Goal: Task Accomplishment & Management: Manage account settings

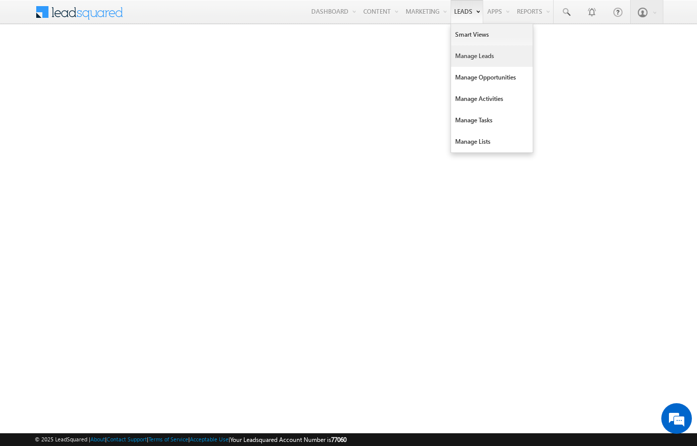
click at [477, 56] on link "Manage Leads" at bounding box center [492, 55] width 82 height 21
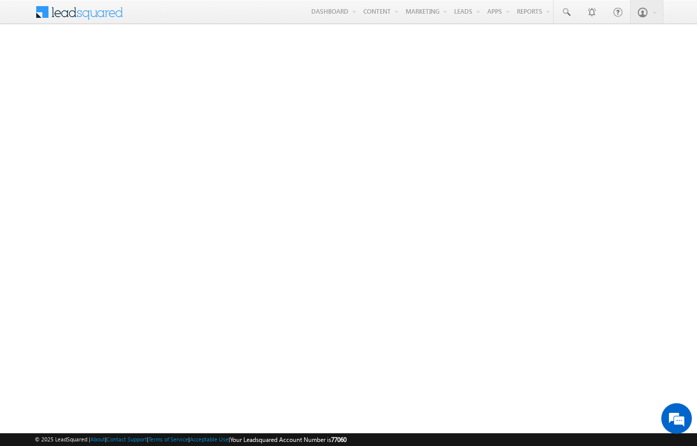
click at [694, 20] on div "Menu Niraj Upadhyay niraj .upad hyay@ indgl obal. ae indgl obal." at bounding box center [348, 12] width 697 height 25
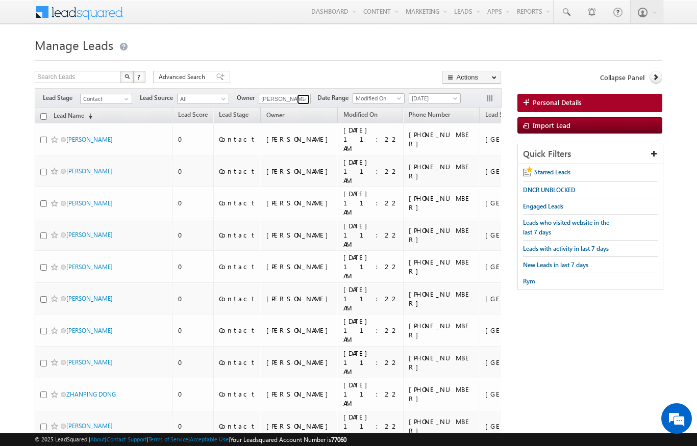
click at [305, 97] on span at bounding box center [304, 99] width 8 height 8
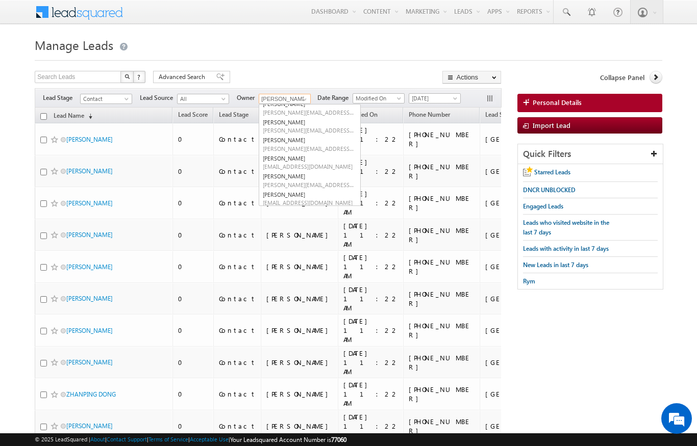
scroll to position [80, 0]
click at [642, 42] on h1 "Manage Leads" at bounding box center [348, 44] width 627 height 20
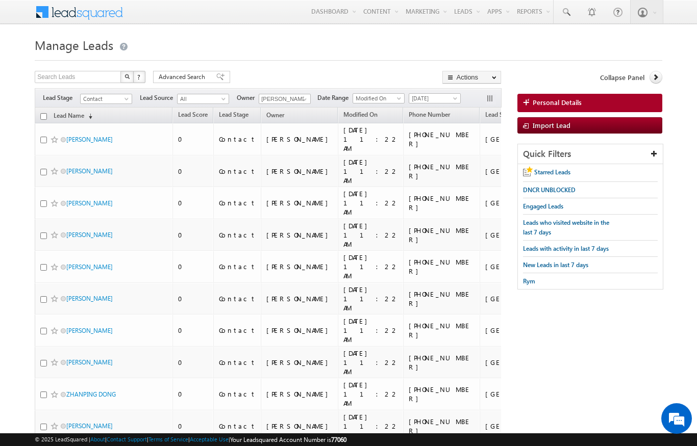
click at [38, 115] on th "Lead Name (sorted descending)" at bounding box center [104, 116] width 138 height 16
click at [44, 114] on input "checkbox" at bounding box center [43, 116] width 7 height 7
checkbox input "true"
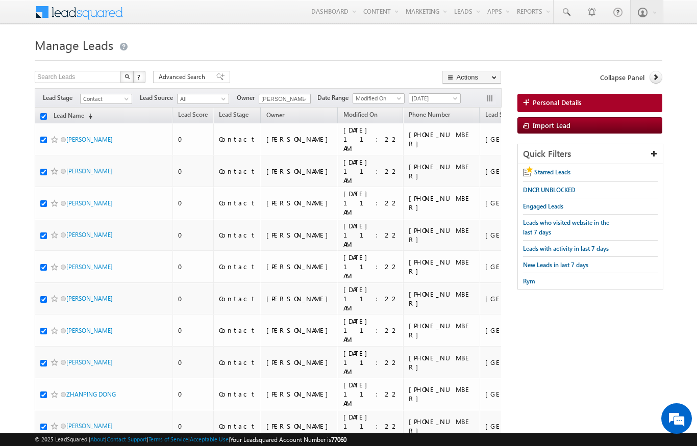
checkbox input "true"
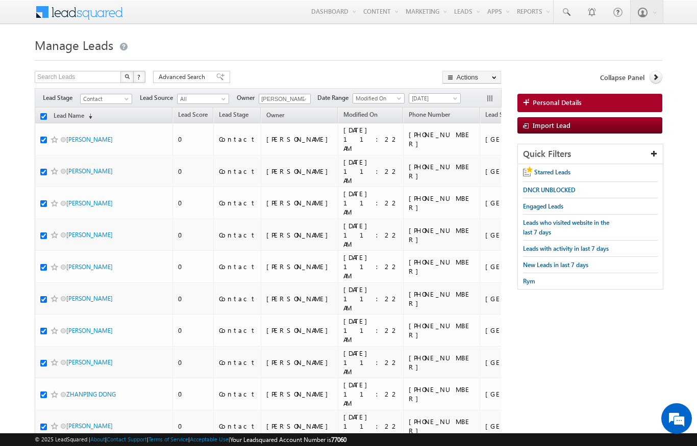
checkbox input "true"
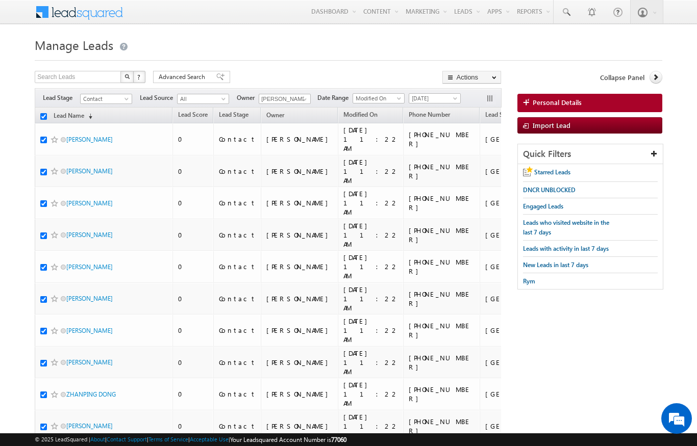
checkbox input "true"
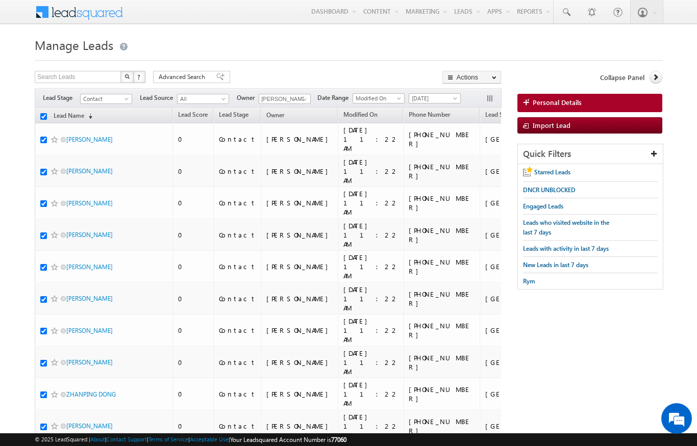
checkbox input "true"
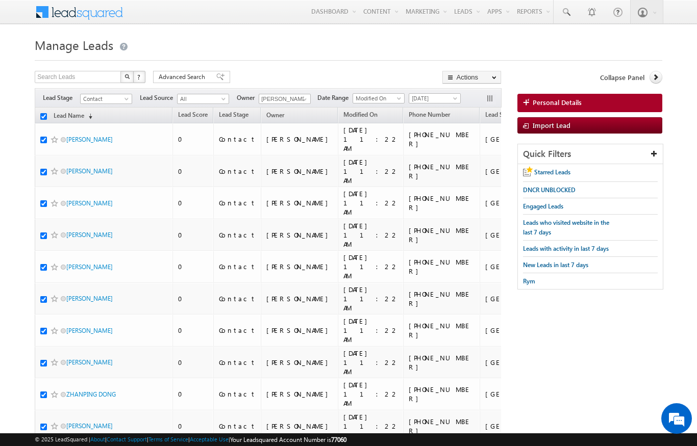
checkbox input "true"
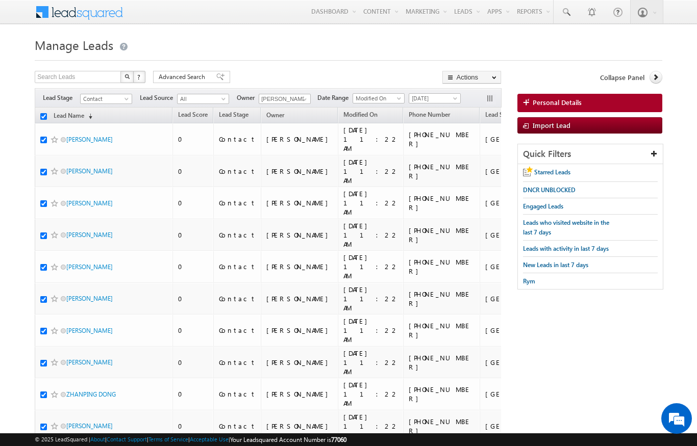
checkbox input "true"
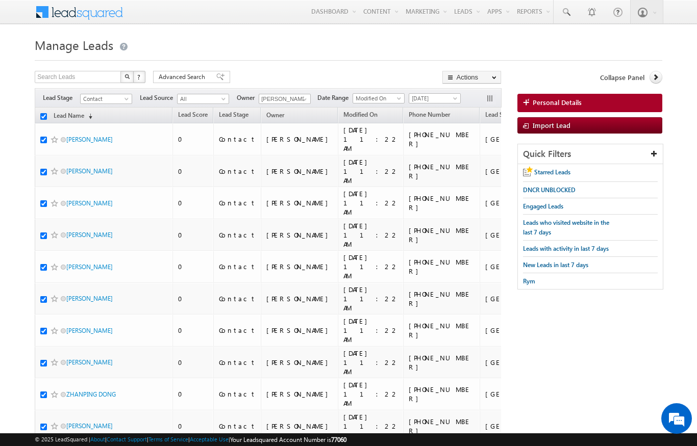
checkbox input "true"
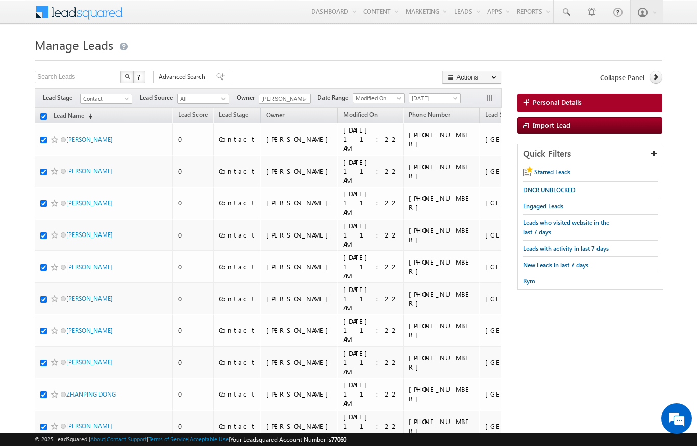
checkbox input "true"
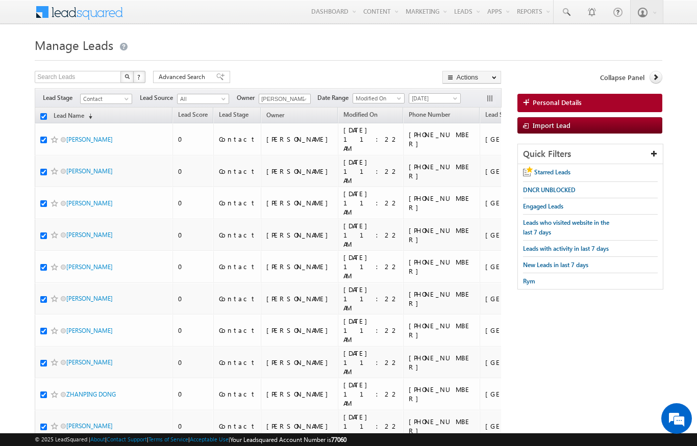
checkbox input "true"
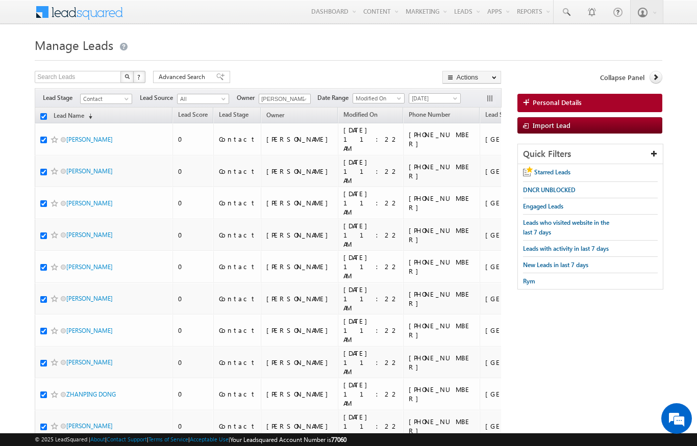
checkbox input "true"
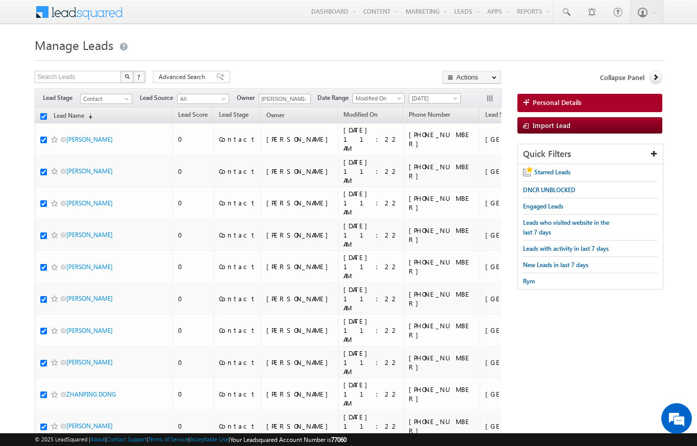
checkbox input "true"
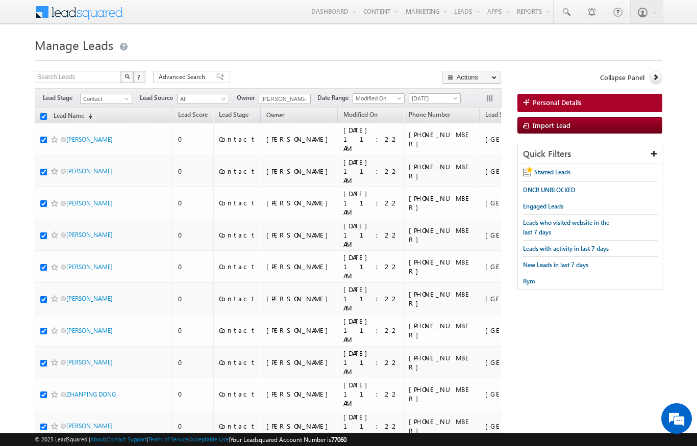
checkbox input "true"
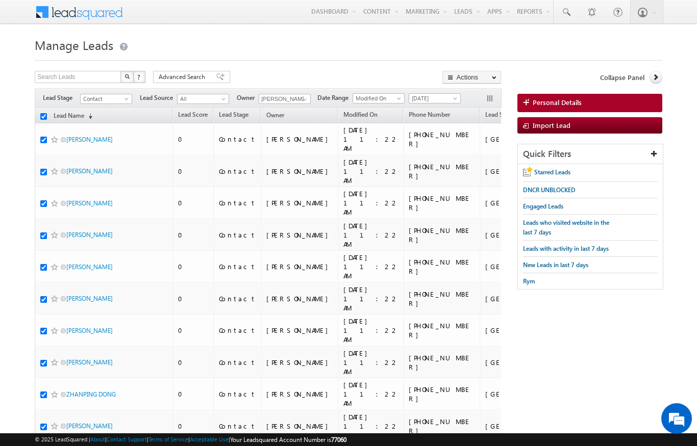
checkbox input "true"
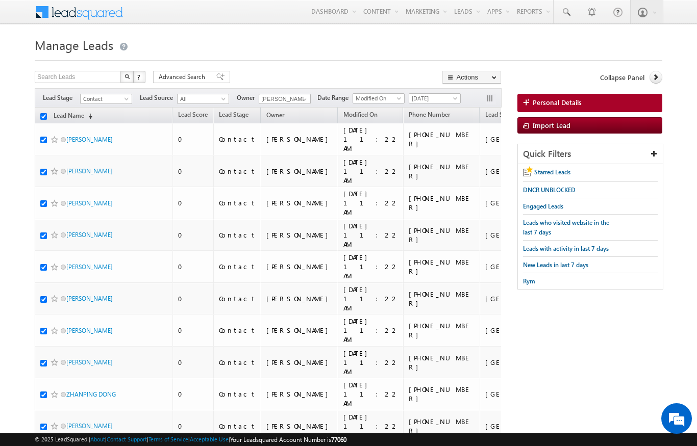
checkbox input "true"
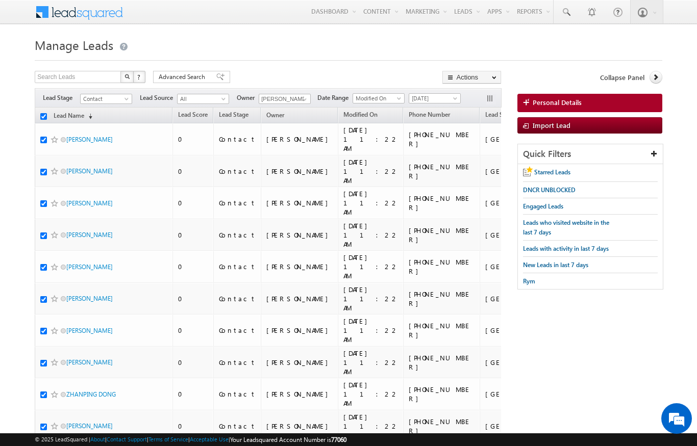
checkbox input "true"
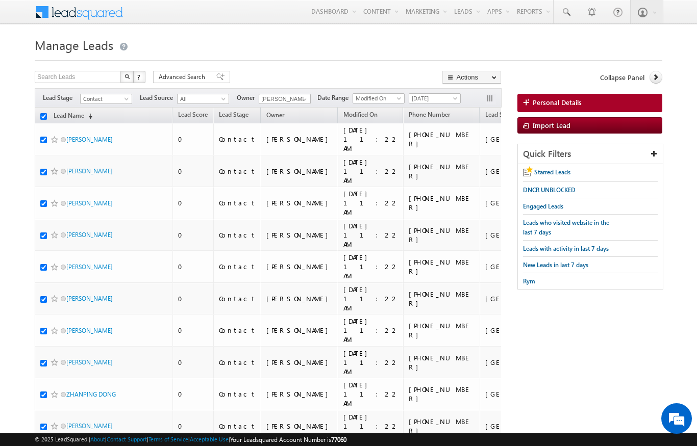
checkbox input "true"
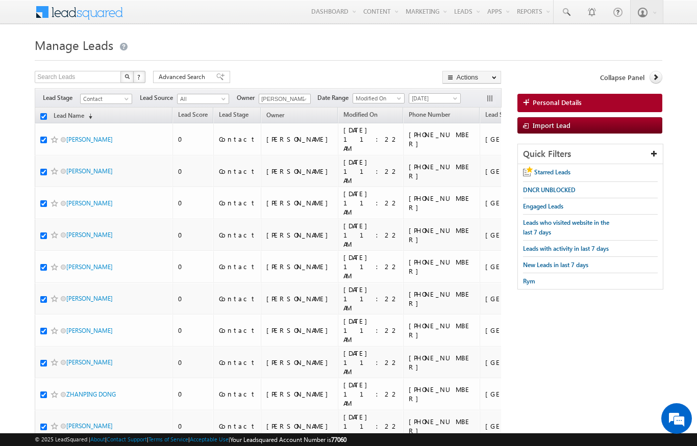
checkbox input "true"
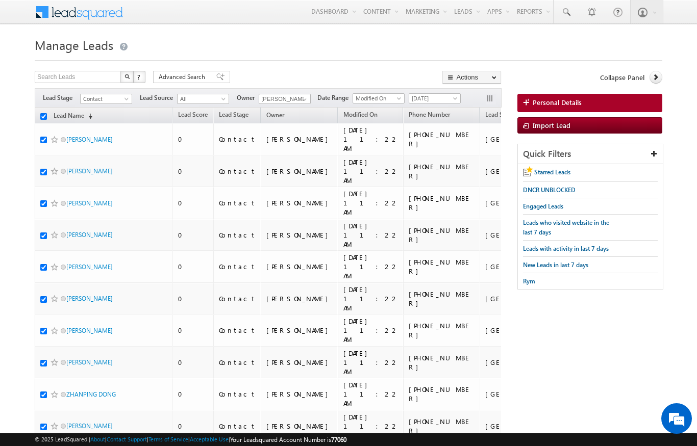
checkbox input "true"
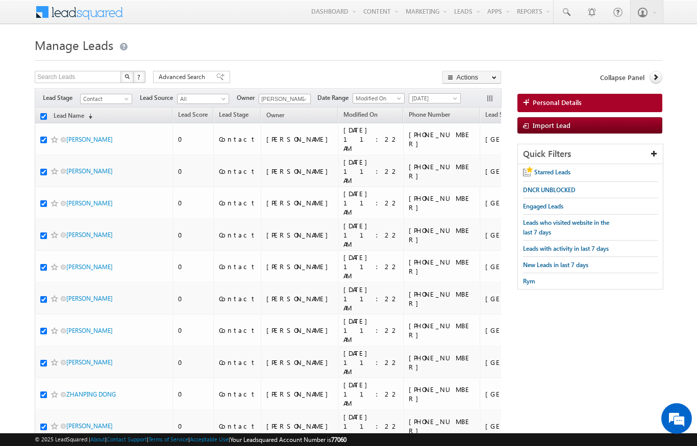
checkbox input "true"
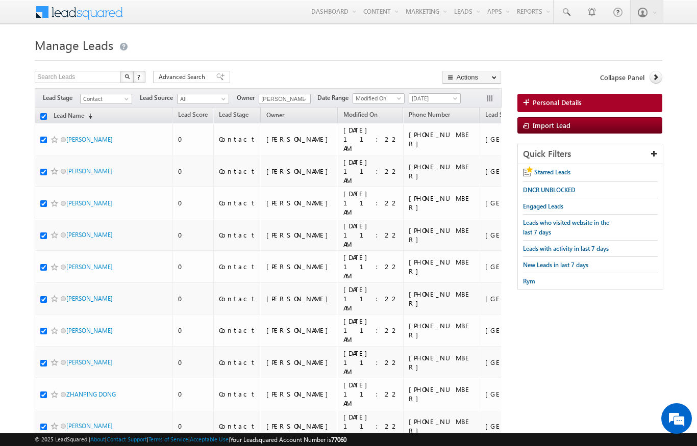
checkbox input "true"
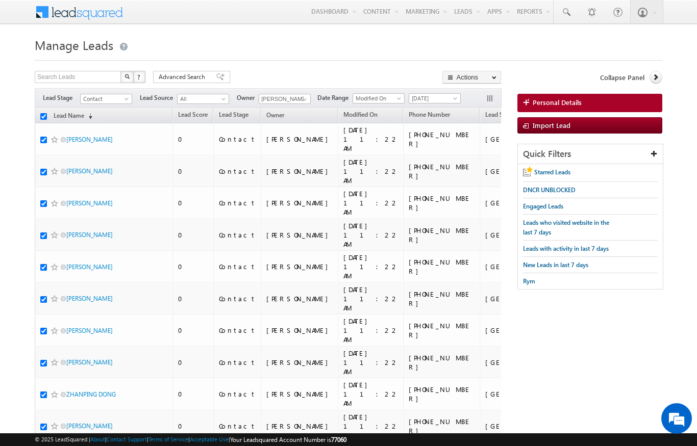
checkbox input "true"
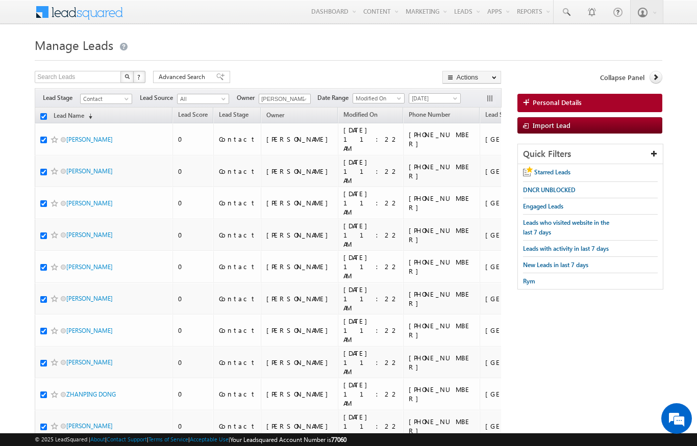
checkbox input "true"
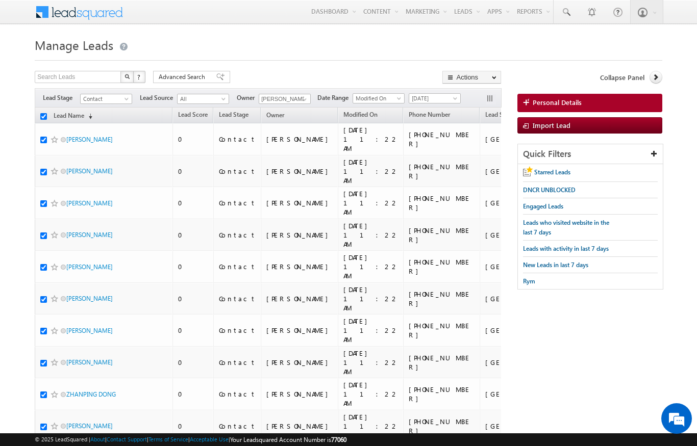
checkbox input "true"
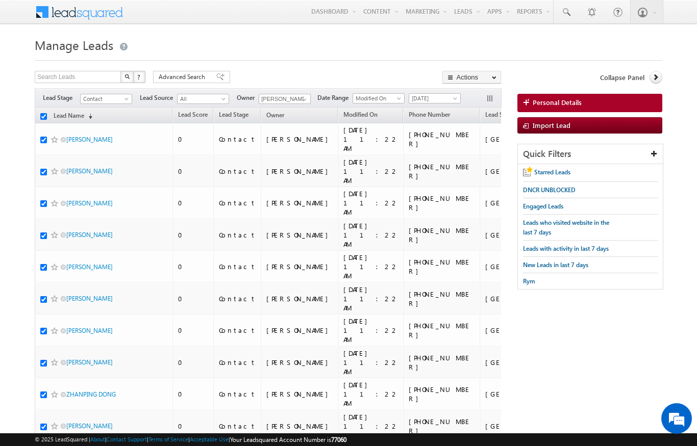
checkbox input "true"
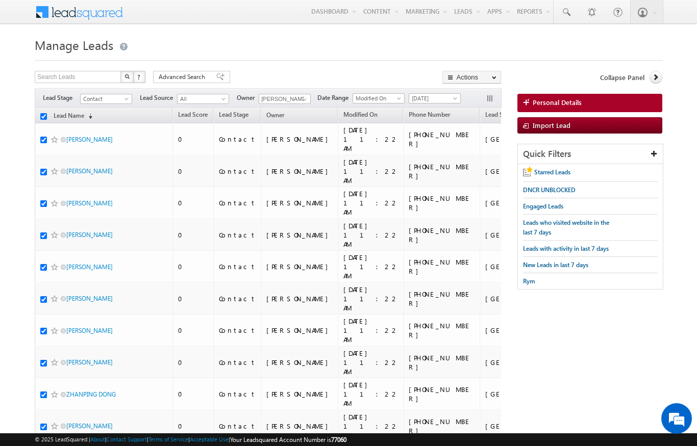
checkbox input "true"
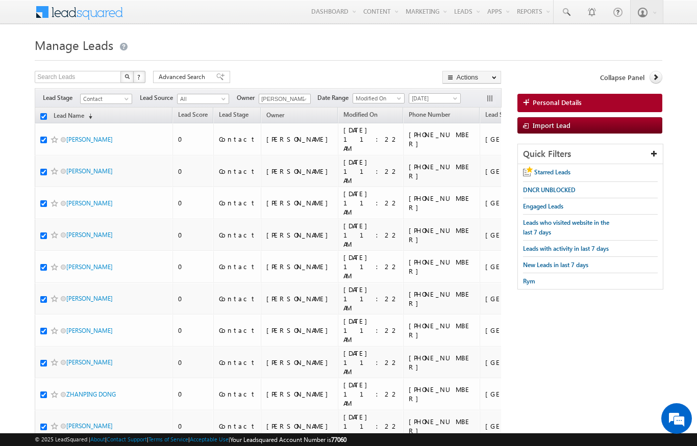
checkbox input "true"
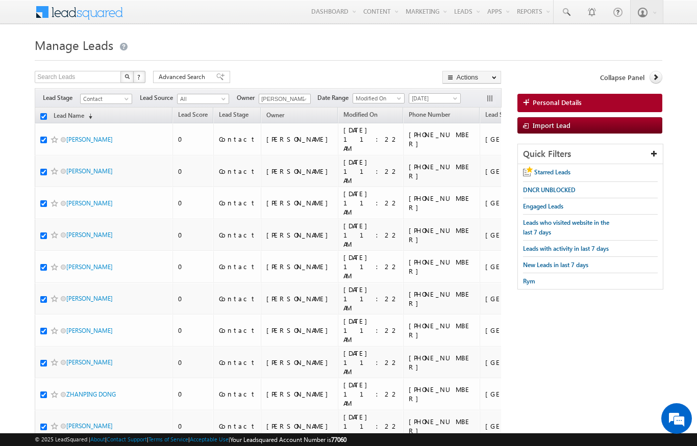
checkbox input "true"
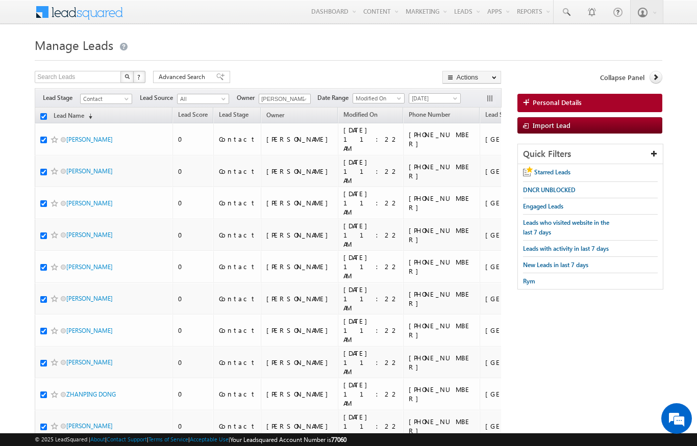
checkbox input "true"
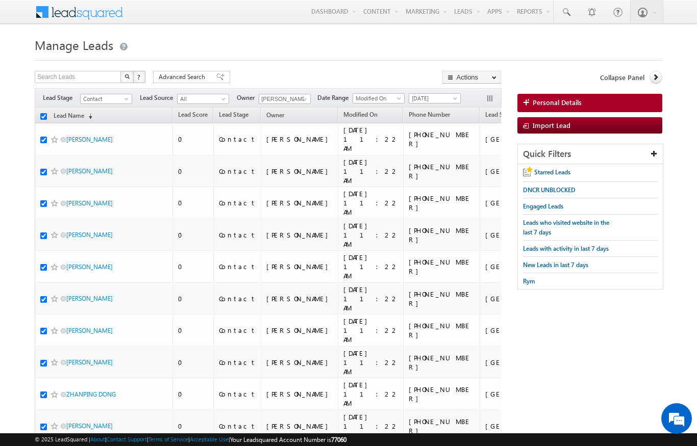
checkbox input "true"
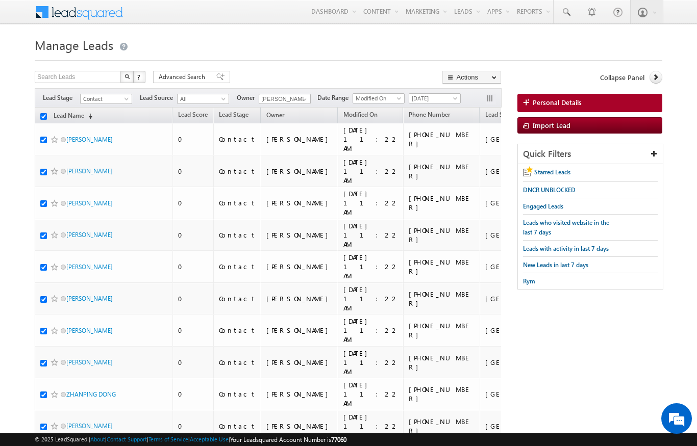
checkbox input "true"
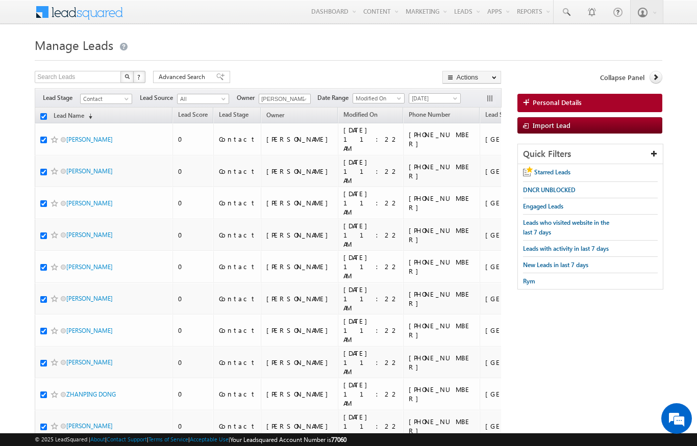
checkbox input "true"
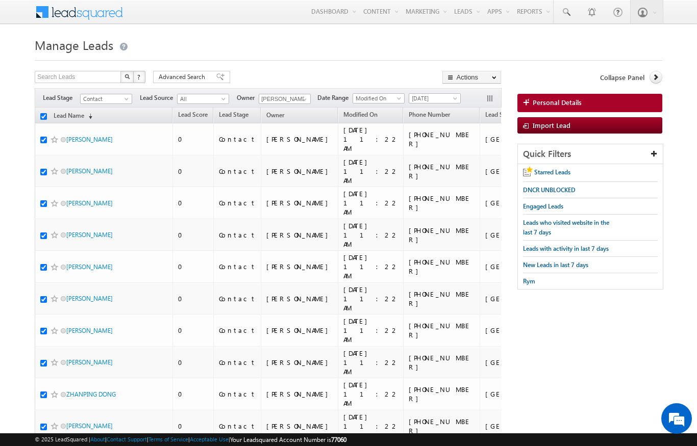
checkbox input "true"
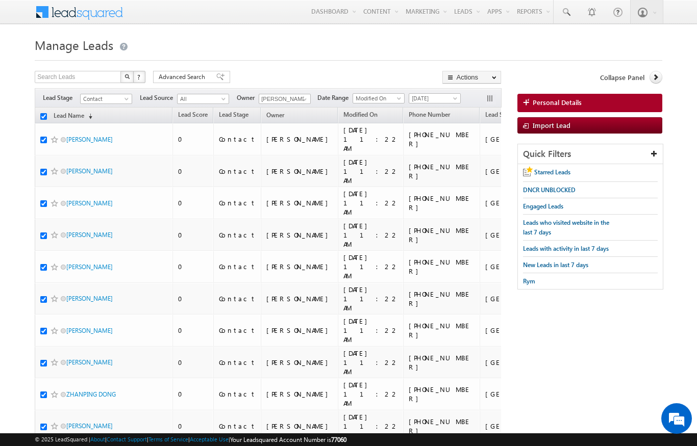
checkbox input "true"
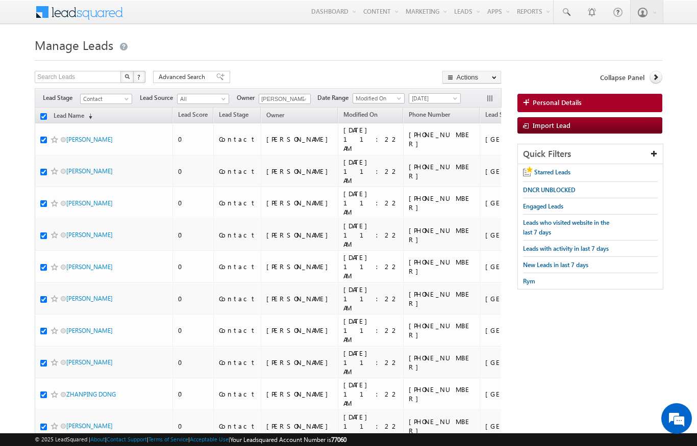
checkbox input "true"
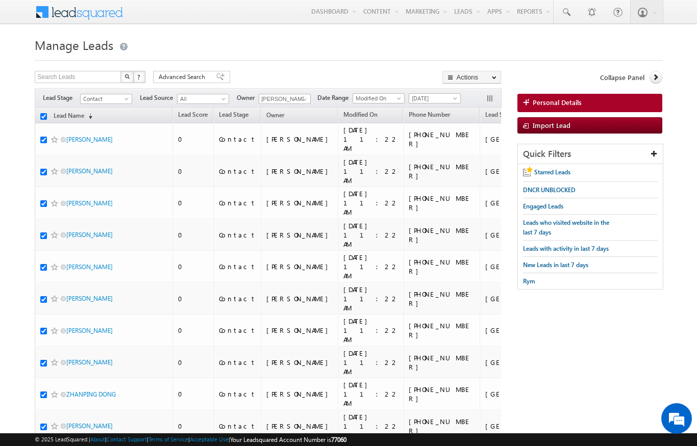
checkbox input "true"
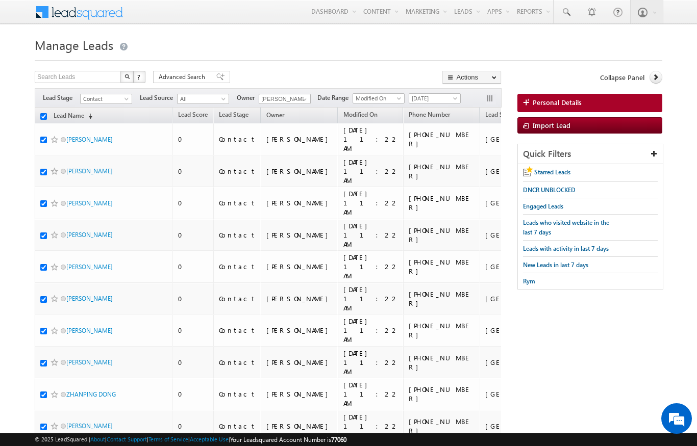
checkbox input "true"
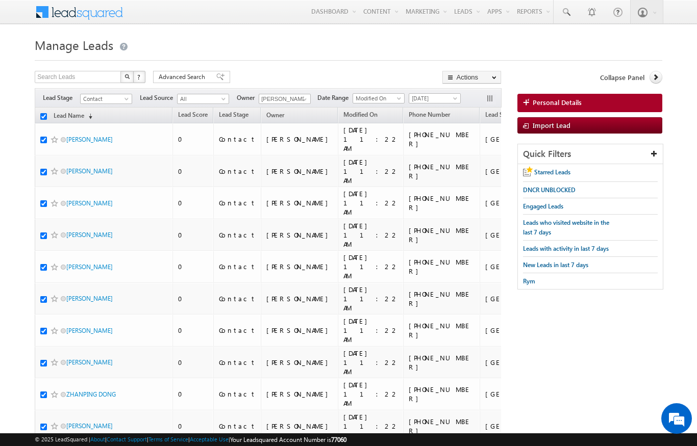
checkbox input "true"
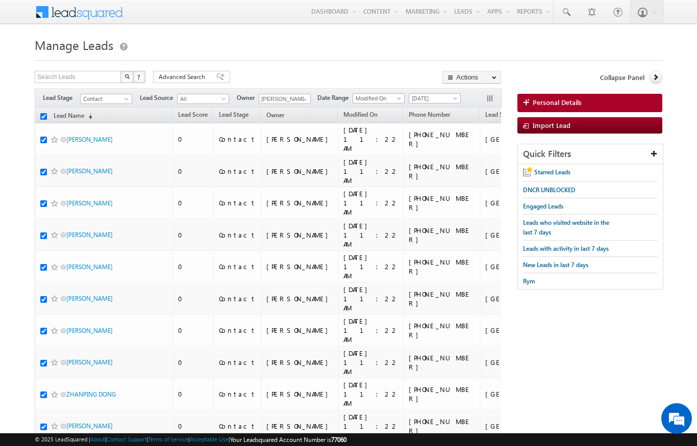
checkbox input "true"
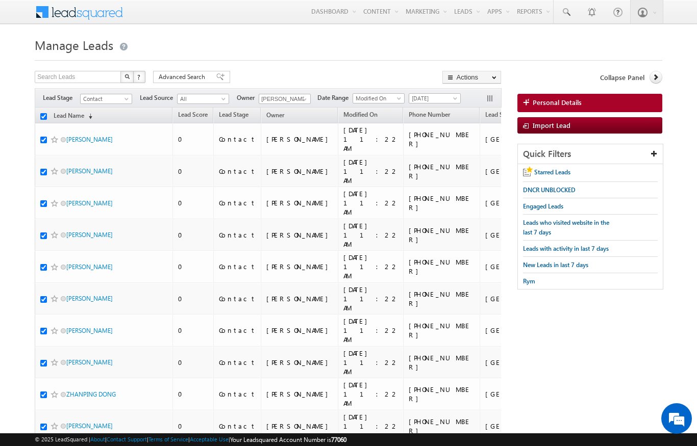
checkbox input "true"
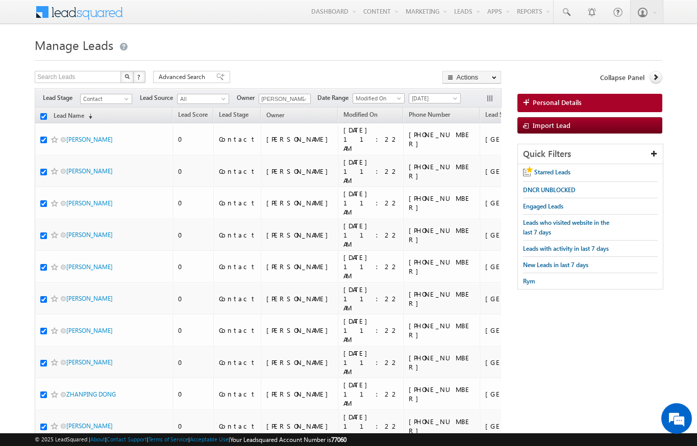
checkbox input "true"
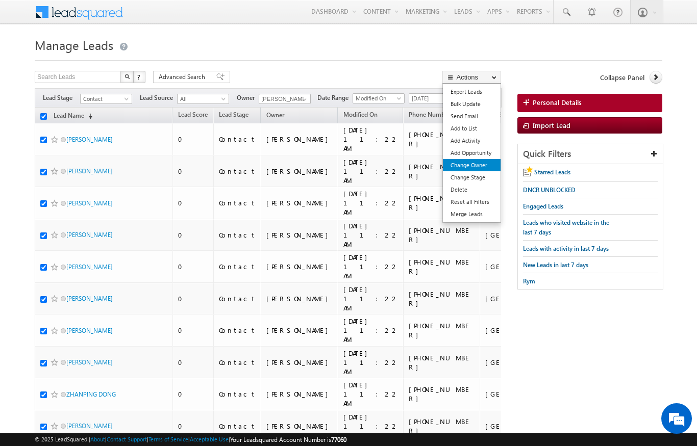
click at [484, 165] on link "Change Owner" at bounding box center [472, 165] width 58 height 12
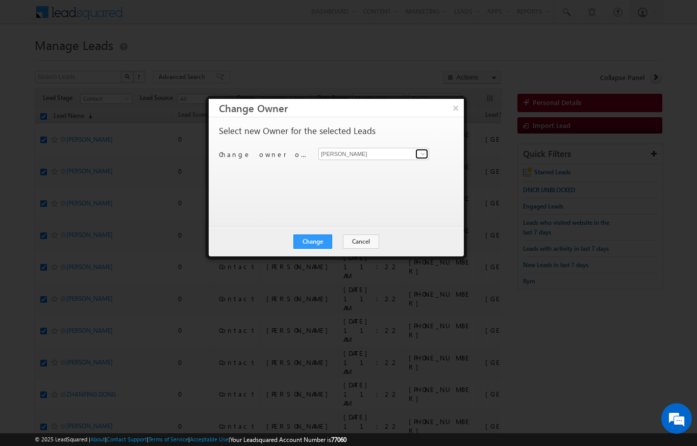
click at [424, 158] on link at bounding box center [421, 154] width 13 height 10
click at [402, 175] on span "[PERSON_NAME][EMAIL_ADDRESS][DOMAIN_NAME]" at bounding box center [368, 174] width 92 height 8
click at [317, 246] on button "Change" at bounding box center [312, 242] width 39 height 14
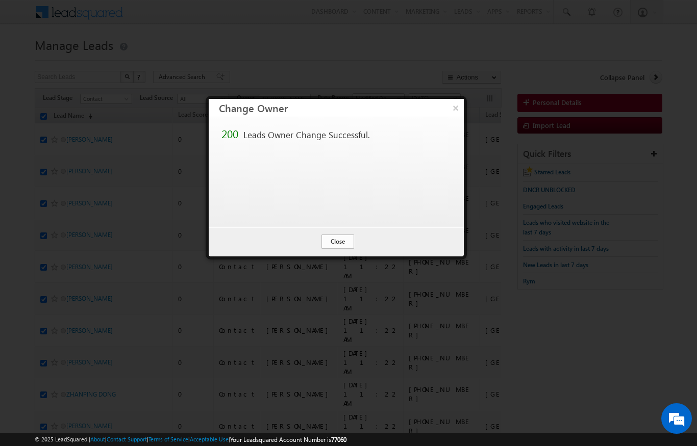
click at [347, 239] on button "Close" at bounding box center [337, 242] width 33 height 14
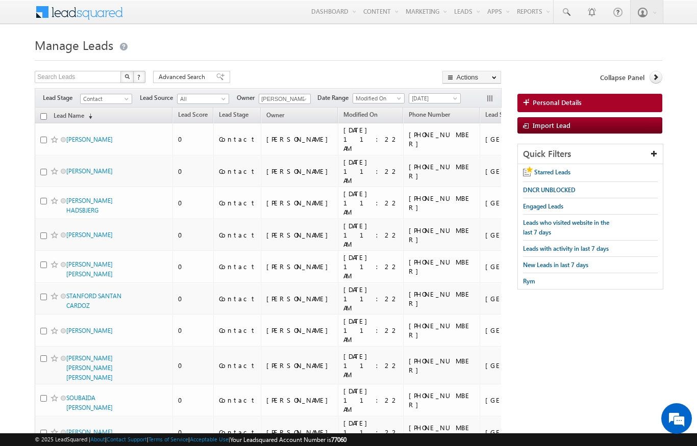
click at [45, 116] on input "checkbox" at bounding box center [43, 116] width 7 height 7
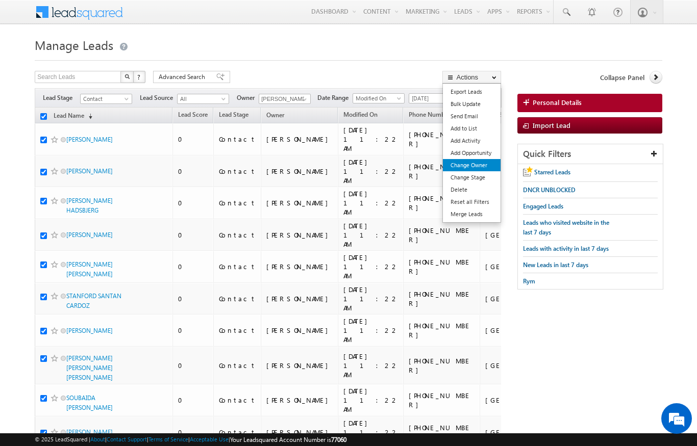
click at [484, 162] on link "Change Owner" at bounding box center [472, 165] width 58 height 12
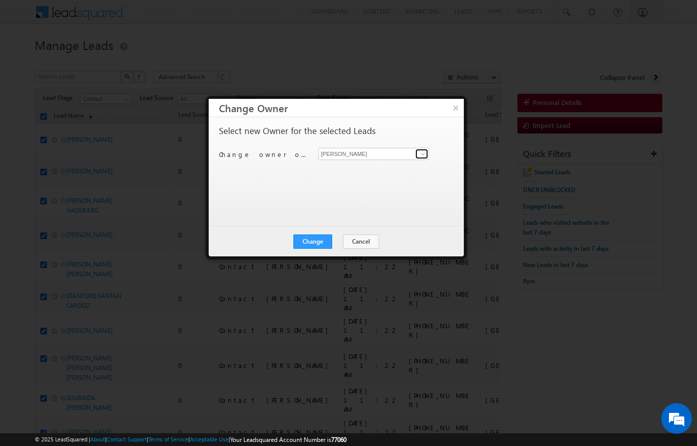
click at [424, 154] on span at bounding box center [423, 154] width 8 height 8
click at [409, 163] on link "[PERSON_NAME] [PERSON_NAME][EMAIL_ADDRESS][DOMAIN_NAME]" at bounding box center [373, 169] width 111 height 19
click at [319, 242] on button "Change" at bounding box center [312, 242] width 39 height 14
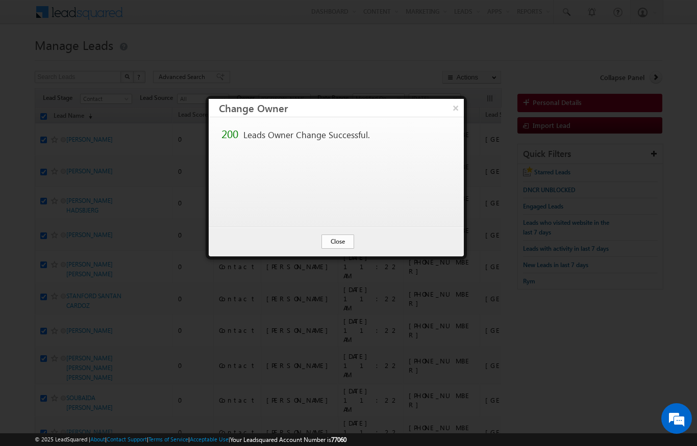
click at [343, 243] on button "Close" at bounding box center [337, 242] width 33 height 14
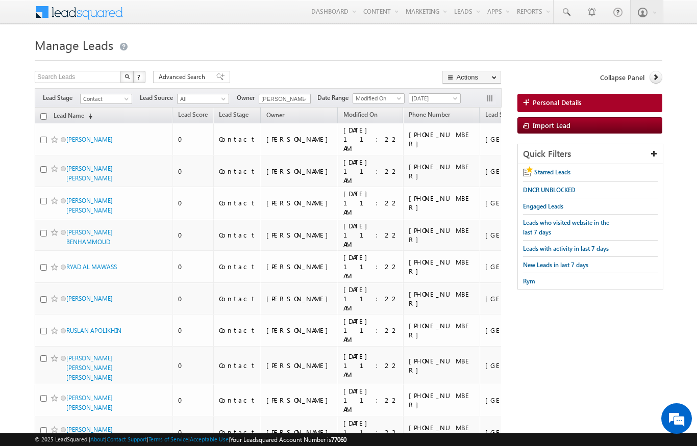
click at [42, 118] on input "checkbox" at bounding box center [43, 116] width 7 height 7
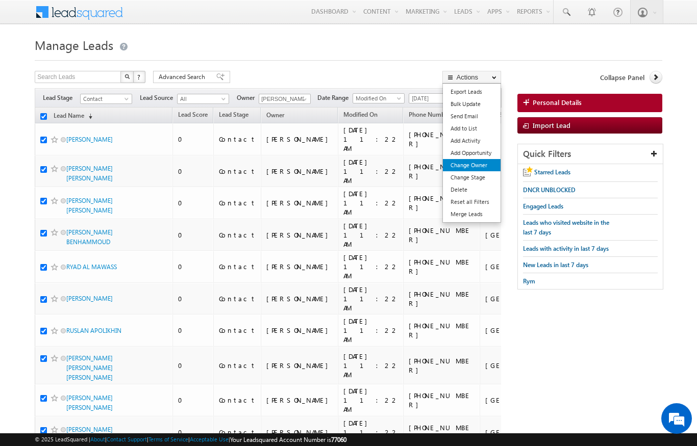
click at [487, 163] on link "Change Owner" at bounding box center [472, 165] width 58 height 12
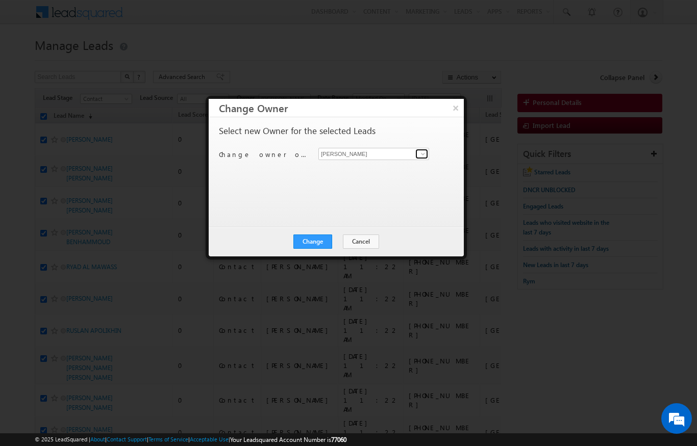
click at [427, 150] on link at bounding box center [421, 154] width 13 height 10
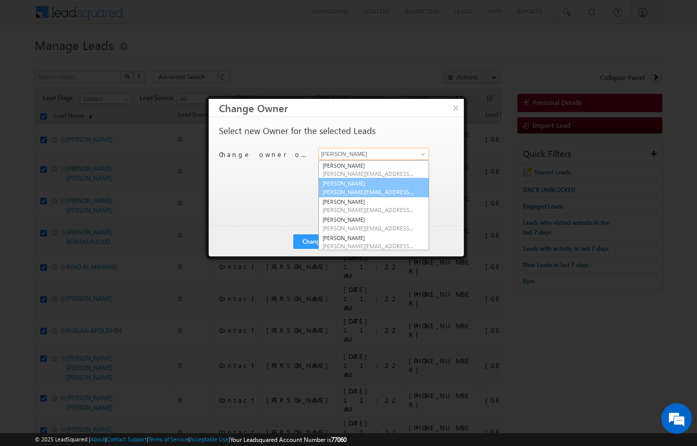
click at [384, 187] on link "[PERSON_NAME] [PERSON_NAME][EMAIL_ADDRESS][PERSON_NAME][DOMAIN_NAME]" at bounding box center [373, 187] width 111 height 19
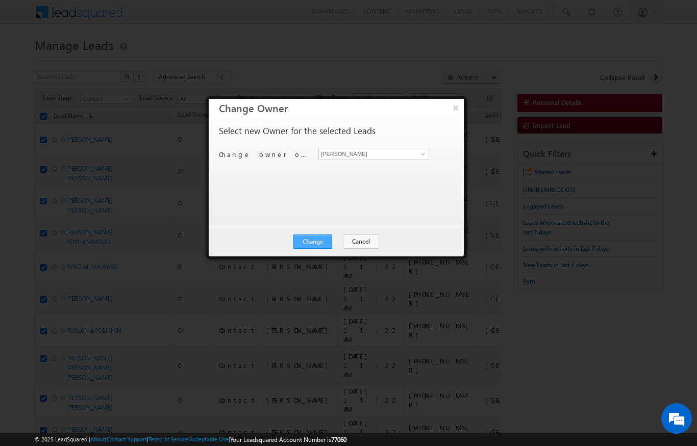
click at [320, 235] on button "Change" at bounding box center [312, 242] width 39 height 14
click at [348, 235] on button "Close" at bounding box center [337, 242] width 33 height 14
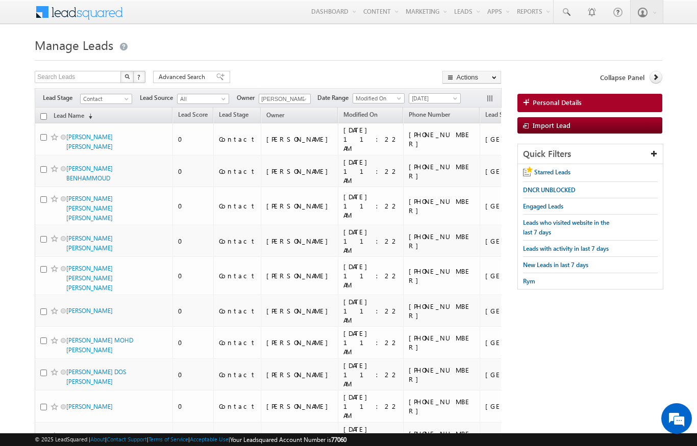
click at [41, 115] on input "checkbox" at bounding box center [43, 116] width 7 height 7
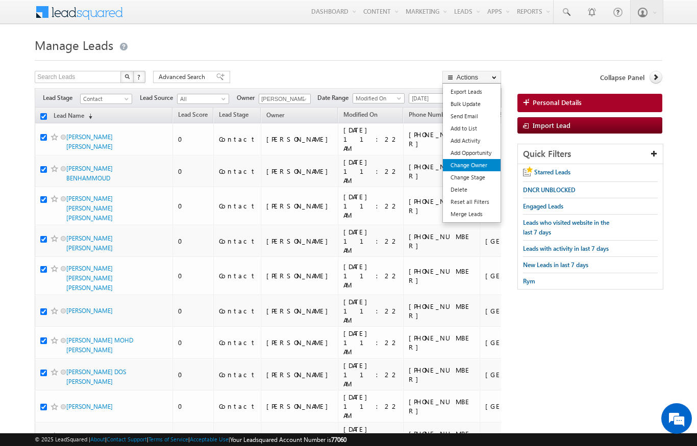
click at [484, 166] on link "Change Owner" at bounding box center [472, 165] width 58 height 12
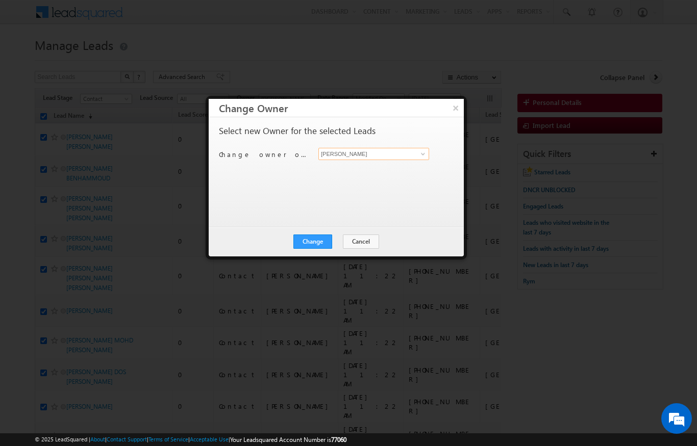
click at [428, 150] on input "[PERSON_NAME]" at bounding box center [373, 154] width 111 height 12
click at [416, 149] on link at bounding box center [421, 154] width 13 height 10
click at [410, 159] on input "Sand" at bounding box center [373, 154] width 111 height 12
click at [380, 167] on link "[PERSON_NAME] [PERSON_NAME][EMAIL_ADDRESS][DOMAIN_NAME]" at bounding box center [373, 169] width 111 height 19
click at [320, 243] on button "Change" at bounding box center [312, 242] width 39 height 14
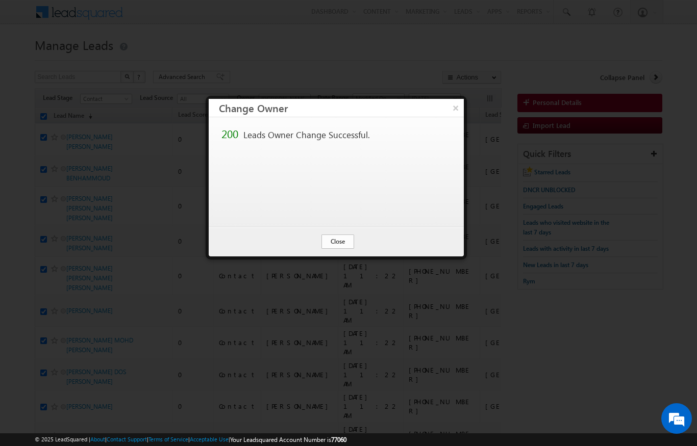
click at [344, 241] on button "Close" at bounding box center [337, 242] width 33 height 14
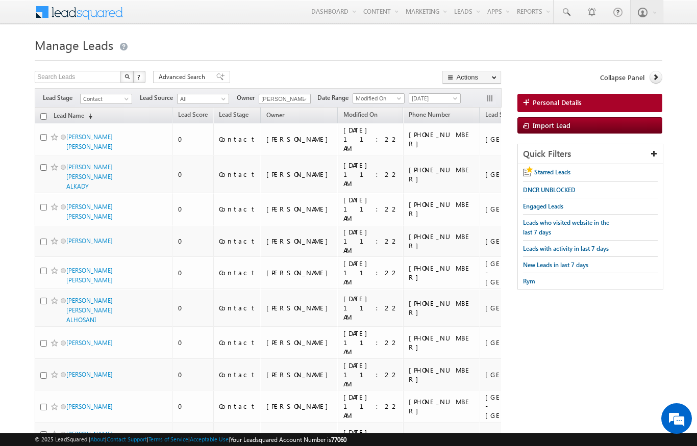
click at [41, 115] on input "checkbox" at bounding box center [43, 116] width 7 height 7
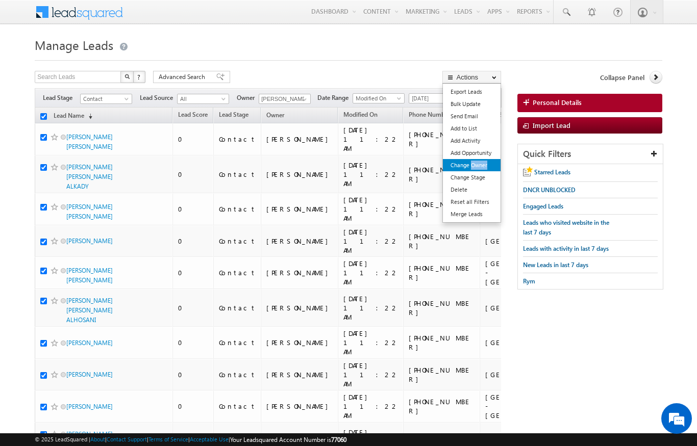
click at [465, 168] on link "Change Owner" at bounding box center [472, 165] width 58 height 12
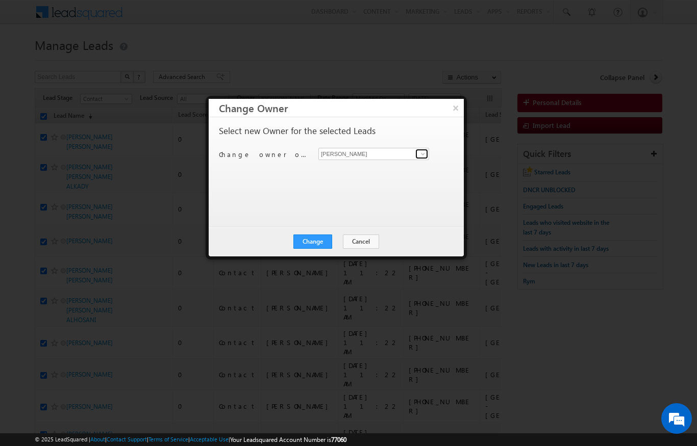
click at [419, 150] on span at bounding box center [423, 154] width 8 height 8
click at [396, 168] on link "[PERSON_NAME] [PERSON_NAME][EMAIL_ADDRESS][DOMAIN_NAME]" at bounding box center [373, 169] width 111 height 19
click at [324, 241] on button "Change" at bounding box center [312, 242] width 39 height 14
click at [365, 253] on div "Change Cancel Close" at bounding box center [336, 242] width 255 height 30
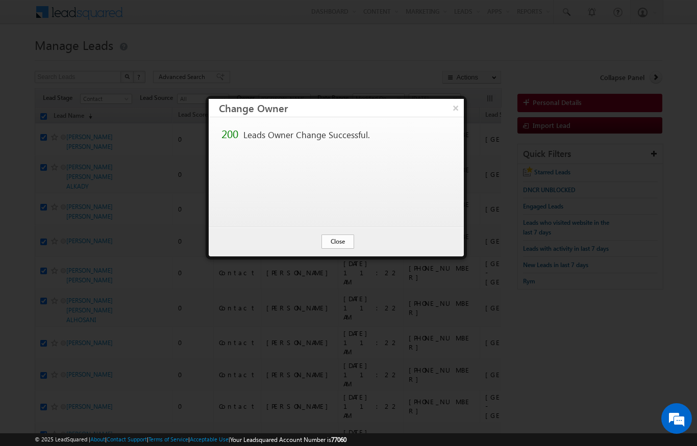
click at [348, 245] on button "Close" at bounding box center [337, 242] width 33 height 14
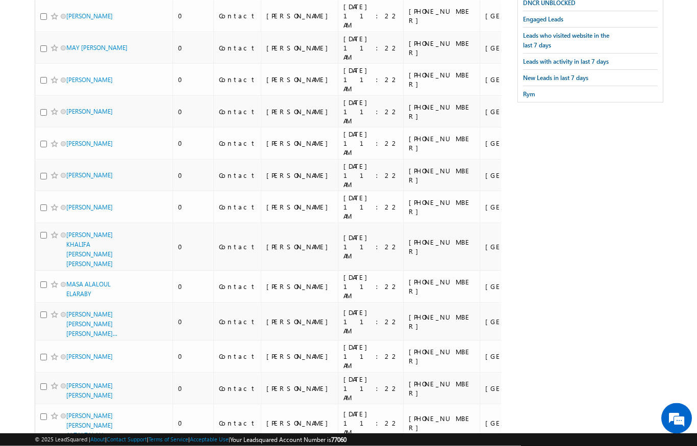
scroll to position [0, 0]
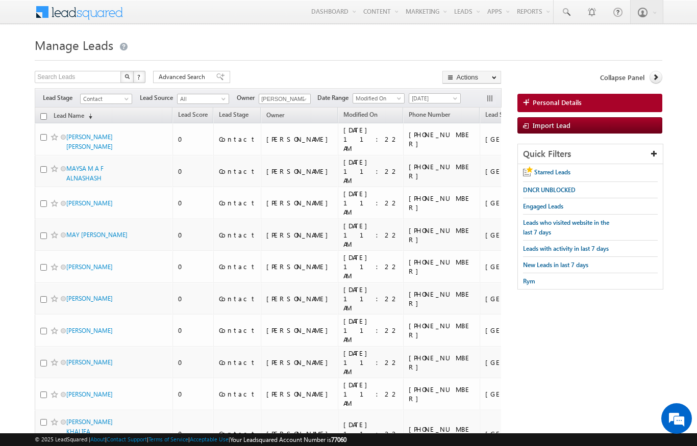
click at [41, 115] on input "checkbox" at bounding box center [43, 116] width 7 height 7
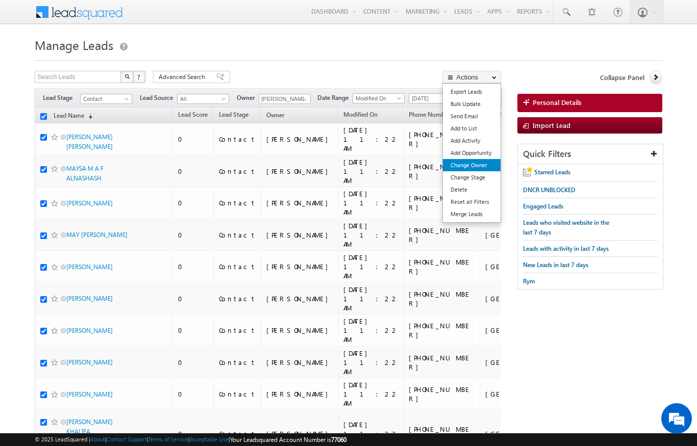
click at [487, 163] on link "Change Owner" at bounding box center [472, 165] width 58 height 12
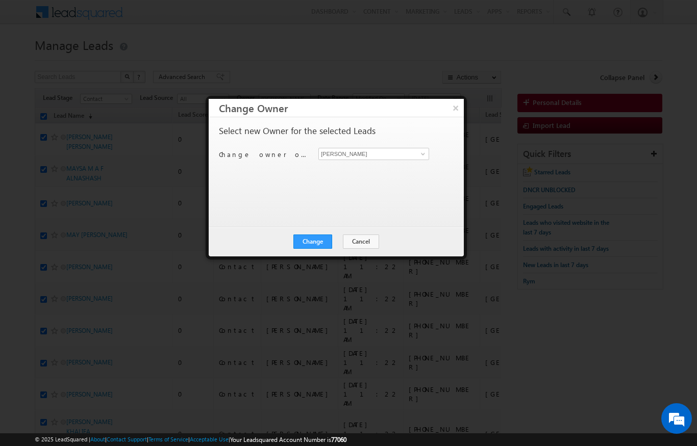
click at [434, 149] on div "[PERSON_NAME] [PERSON_NAME]" at bounding box center [379, 154] width 122 height 12
click at [425, 154] on span at bounding box center [423, 154] width 8 height 8
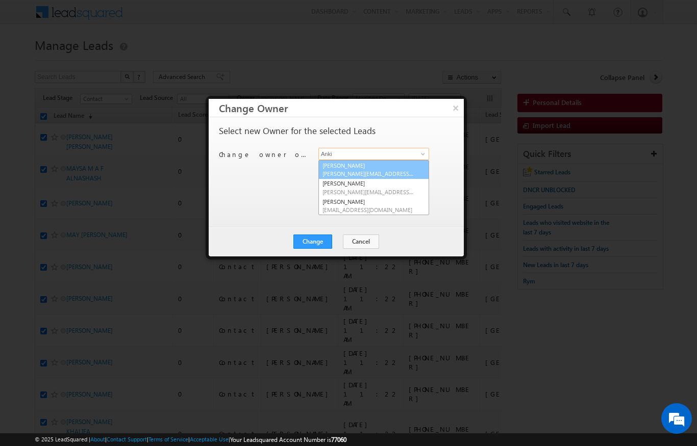
click at [382, 170] on span "[PERSON_NAME][EMAIL_ADDRESS][DOMAIN_NAME]" at bounding box center [368, 174] width 92 height 8
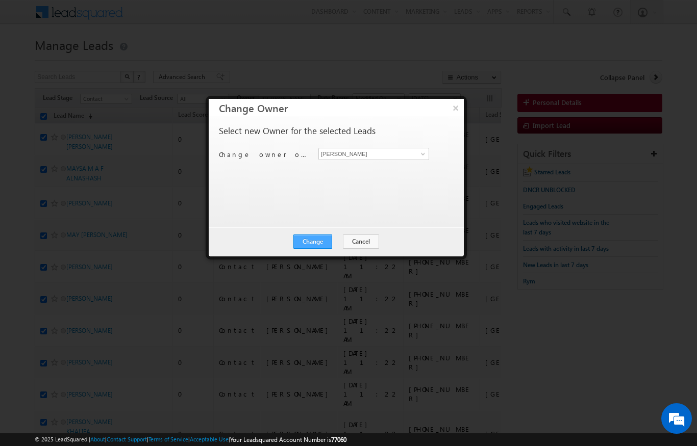
click at [318, 238] on button "Change" at bounding box center [312, 242] width 39 height 14
click at [347, 240] on button "Close" at bounding box center [337, 242] width 33 height 14
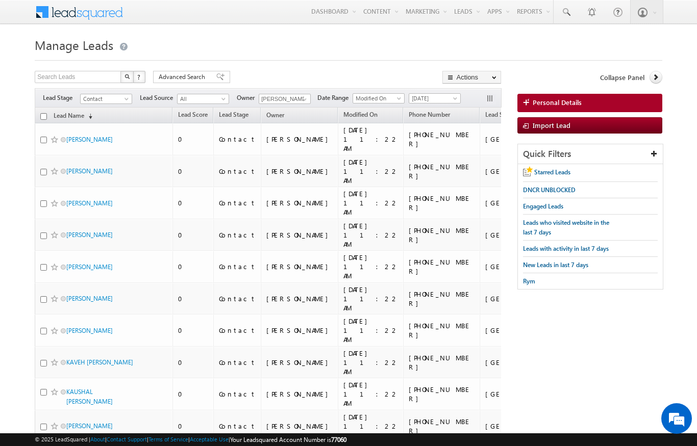
click at [41, 118] on input "checkbox" at bounding box center [43, 116] width 7 height 7
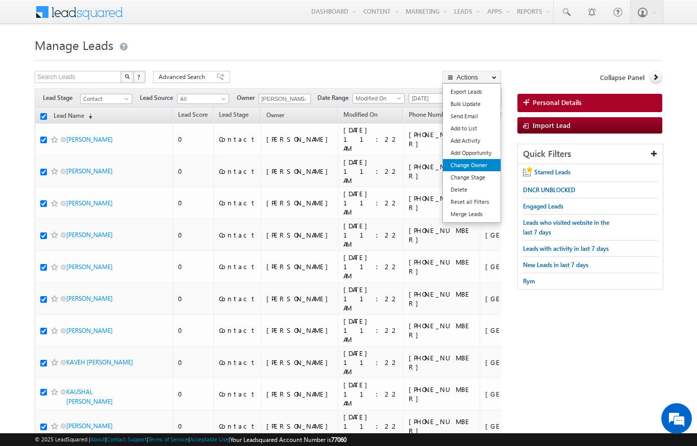
click at [482, 170] on link "Change Owner" at bounding box center [472, 165] width 58 height 12
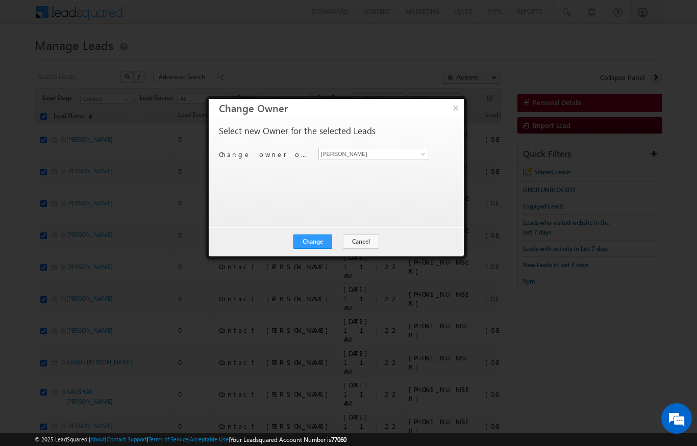
click at [436, 148] on div "[PERSON_NAME] [PERSON_NAME]" at bounding box center [379, 154] width 122 height 12
click at [425, 154] on span at bounding box center [423, 154] width 8 height 8
click at [390, 169] on link "[PERSON_NAME] Verhani [PERSON_NAME][EMAIL_ADDRESS][DOMAIN_NAME]" at bounding box center [373, 169] width 111 height 19
click at [318, 244] on button "Change" at bounding box center [312, 242] width 39 height 14
click at [343, 241] on button "Close" at bounding box center [337, 242] width 33 height 14
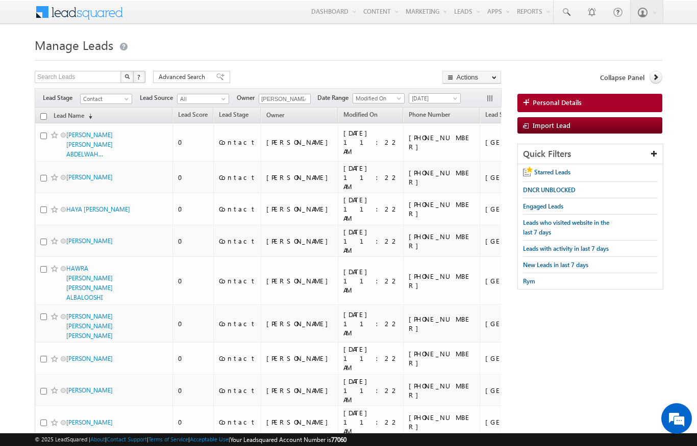
click at [37, 113] on th "Lead Name (sorted descending)" at bounding box center [104, 116] width 138 height 16
click at [42, 118] on input "checkbox" at bounding box center [43, 116] width 7 height 7
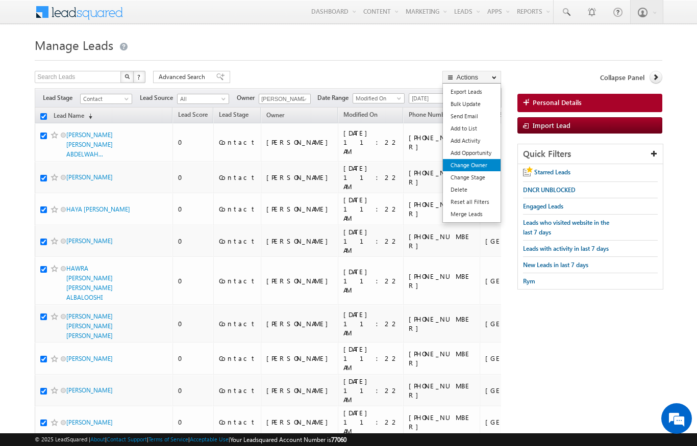
click at [484, 166] on link "Change Owner" at bounding box center [472, 165] width 58 height 12
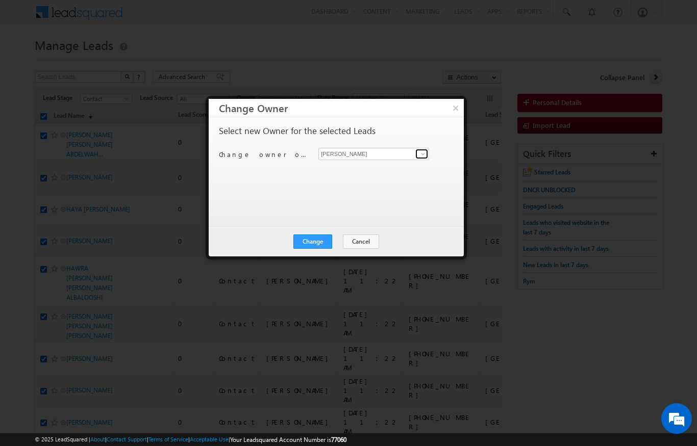
click at [424, 157] on span at bounding box center [423, 154] width 8 height 8
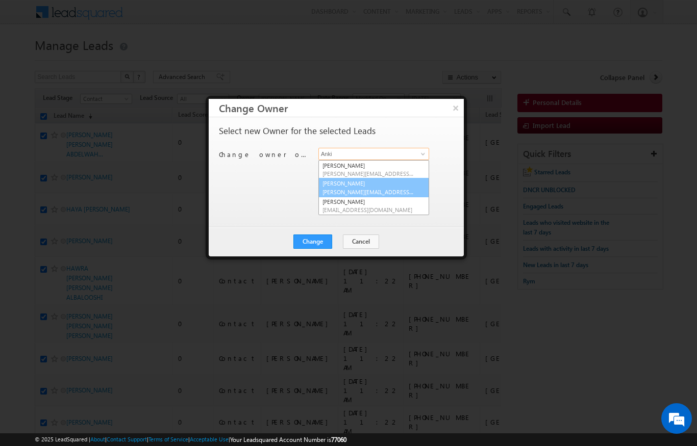
click at [390, 192] on span "[PERSON_NAME][EMAIL_ADDRESS][PERSON_NAME][DOMAIN_NAME]" at bounding box center [368, 192] width 92 height 8
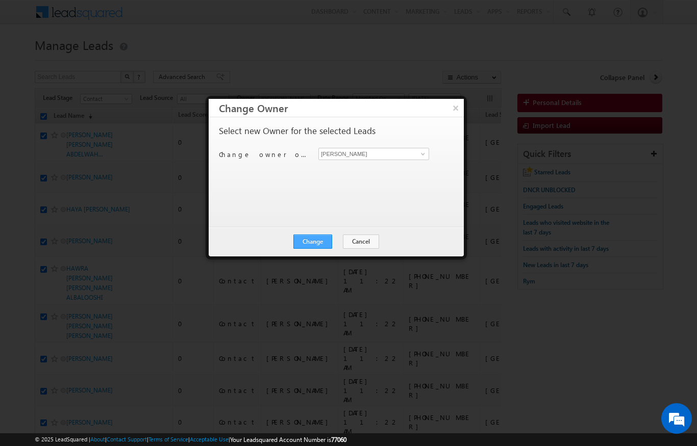
click at [321, 243] on button "Change" at bounding box center [312, 242] width 39 height 14
click at [333, 247] on button "Close" at bounding box center [337, 242] width 33 height 14
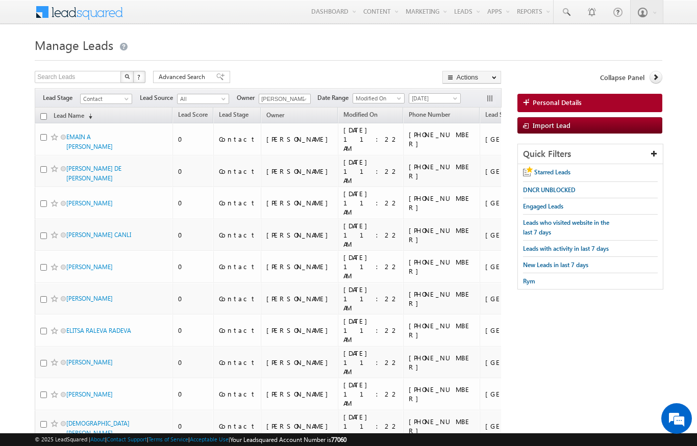
click at [42, 114] on input "checkbox" at bounding box center [43, 116] width 7 height 7
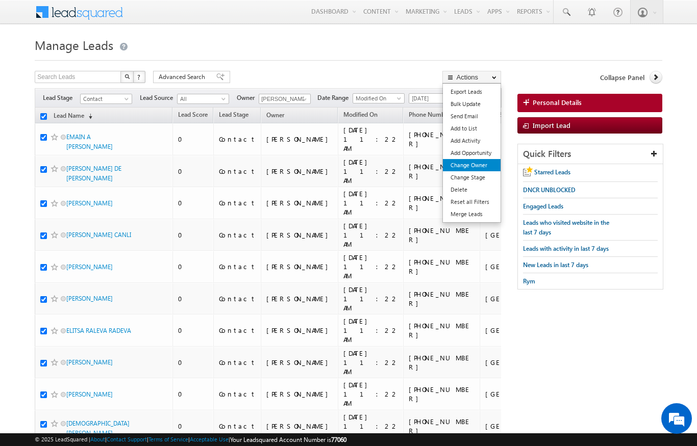
click at [480, 168] on link "Change Owner" at bounding box center [472, 165] width 58 height 12
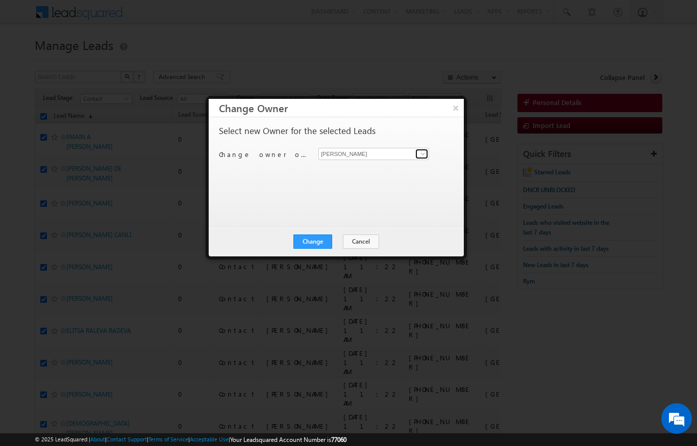
click at [420, 153] on span at bounding box center [423, 154] width 8 height 8
click at [375, 171] on span "[EMAIL_ADDRESS][DOMAIN_NAME]" at bounding box center [368, 174] width 92 height 8
click at [316, 243] on button "Change" at bounding box center [312, 242] width 39 height 14
click at [142, 261] on div at bounding box center [348, 223] width 697 height 446
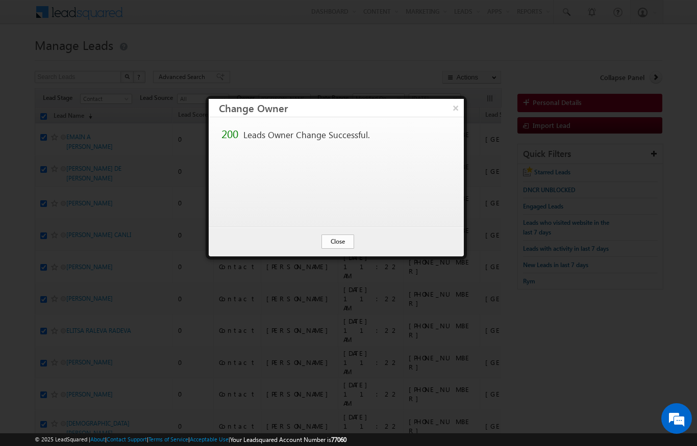
click at [329, 238] on button "Close" at bounding box center [337, 242] width 33 height 14
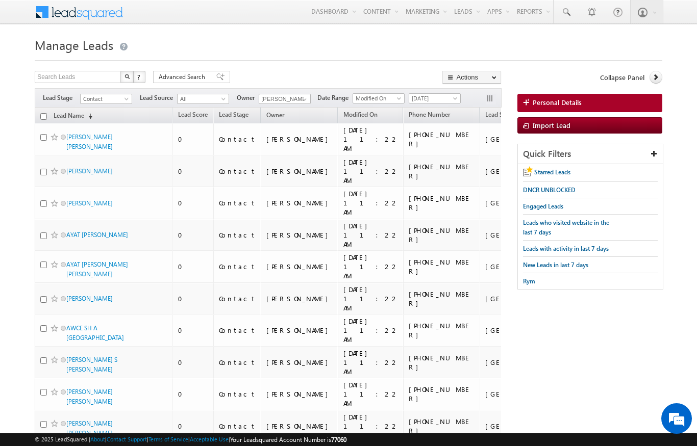
click at [42, 116] on input "checkbox" at bounding box center [43, 116] width 7 height 7
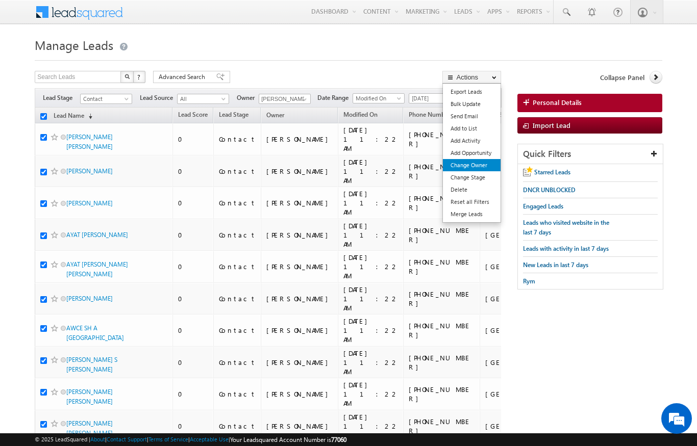
click at [474, 166] on link "Change Owner" at bounding box center [472, 165] width 58 height 12
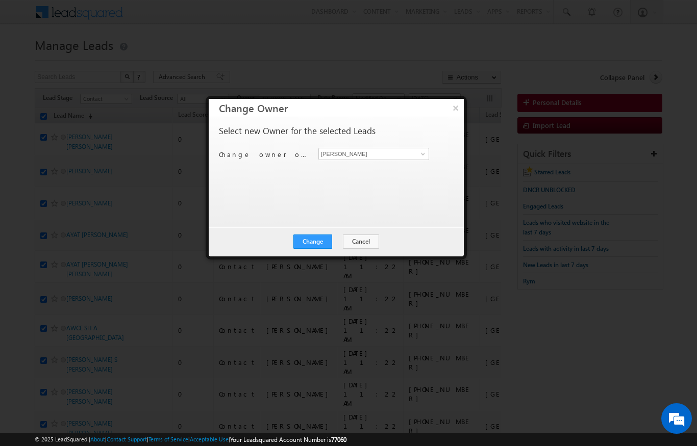
click at [425, 144] on div "Select new Owner for the selected Leads Change owner of 200 leads to [PERSON_NA…" at bounding box center [335, 168] width 233 height 82
click at [413, 152] on input "[PERSON_NAME]" at bounding box center [373, 154] width 111 height 12
click at [374, 175] on span "[PERSON_NAME][EMAIL_ADDRESS][PERSON_NAME][DOMAIN_NAME]" at bounding box center [368, 174] width 92 height 8
click at [311, 237] on button "Change" at bounding box center [312, 242] width 39 height 14
click at [333, 240] on button "Close" at bounding box center [337, 242] width 33 height 14
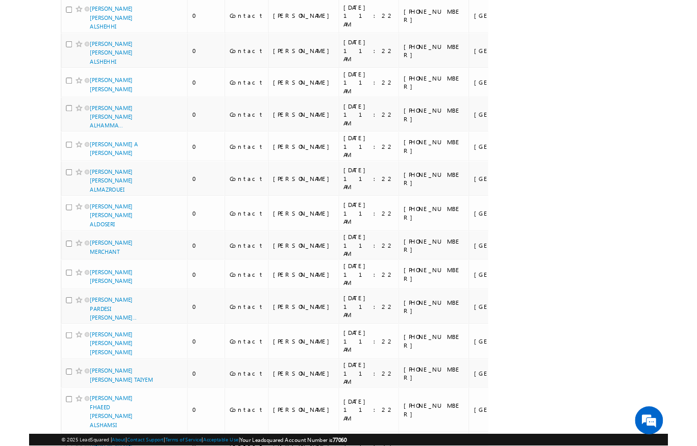
scroll to position [3102, 0]
